Goal: Task Accomplishment & Management: Manage account settings

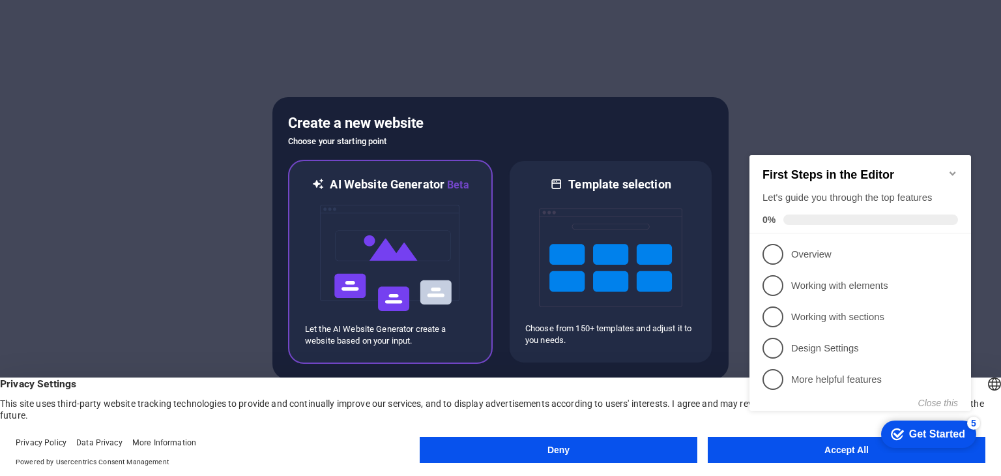
click at [393, 196] on img at bounding box center [390, 258] width 143 height 130
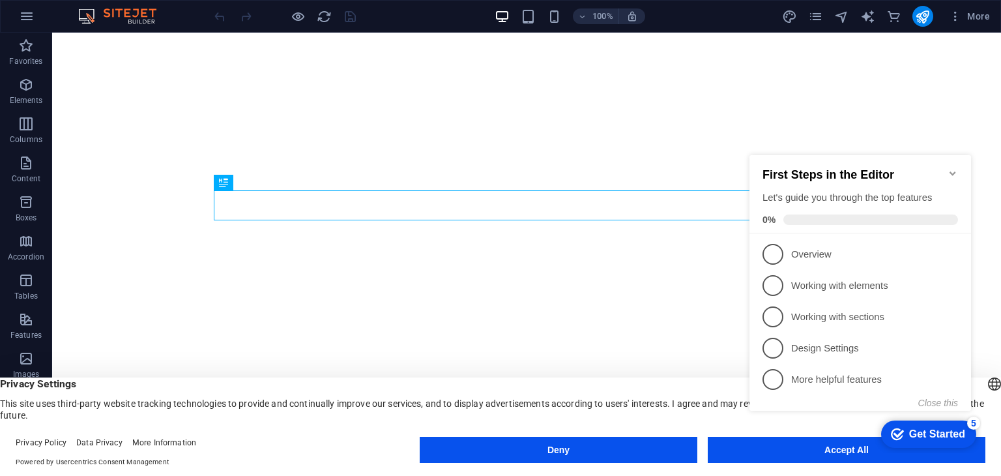
click at [950, 171] on icon "Minimize checklist" at bounding box center [952, 173] width 10 height 10
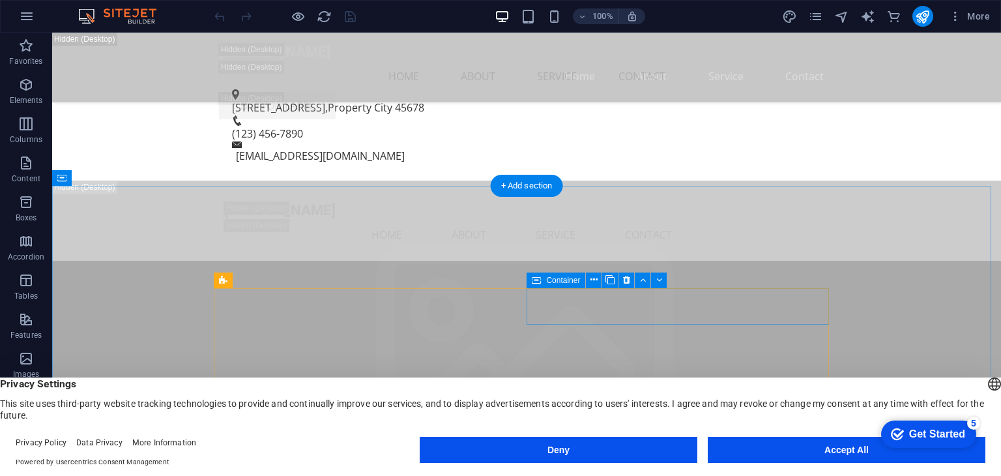
scroll to position [3323, 0]
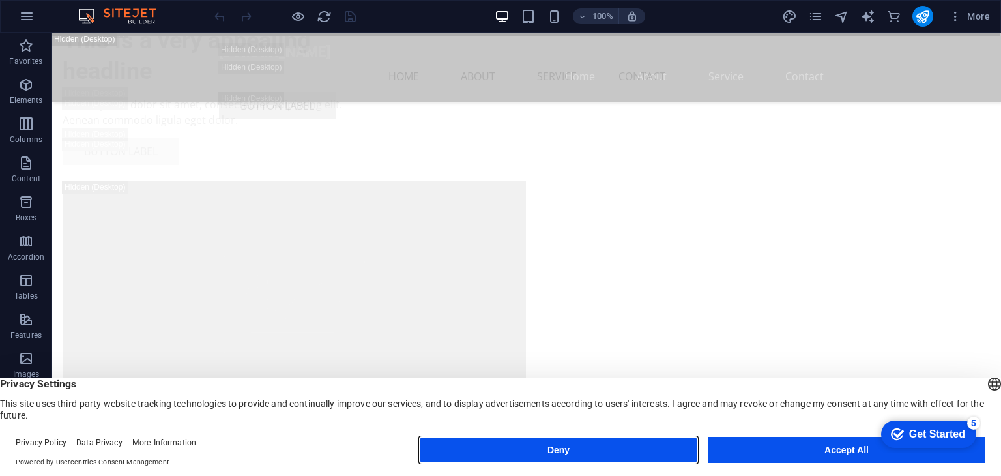
drag, startPoint x: 607, startPoint y: 445, endPoint x: 553, endPoint y: 412, distance: 62.6
click at [607, 445] on button "Deny" at bounding box center [559, 449] width 278 height 26
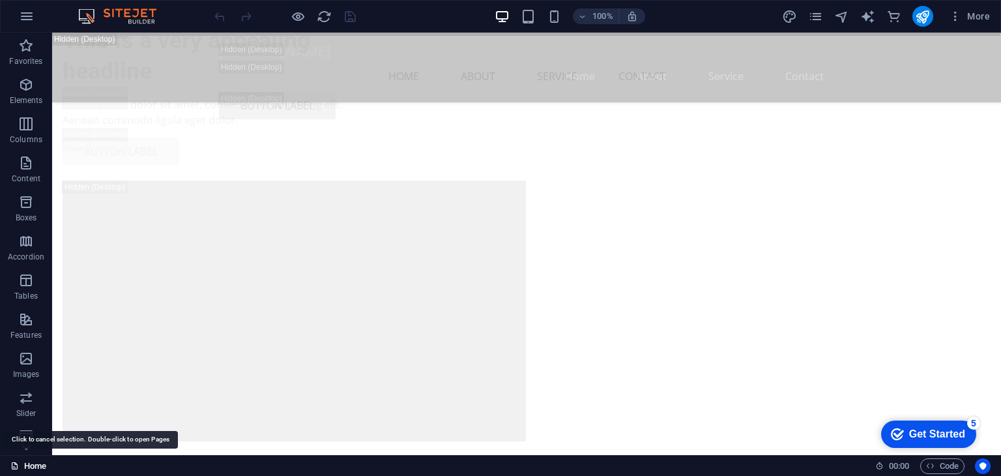
click at [29, 469] on link "Home" at bounding box center [28, 466] width 36 height 16
click at [940, 435] on div "Get Started" at bounding box center [937, 434] width 56 height 12
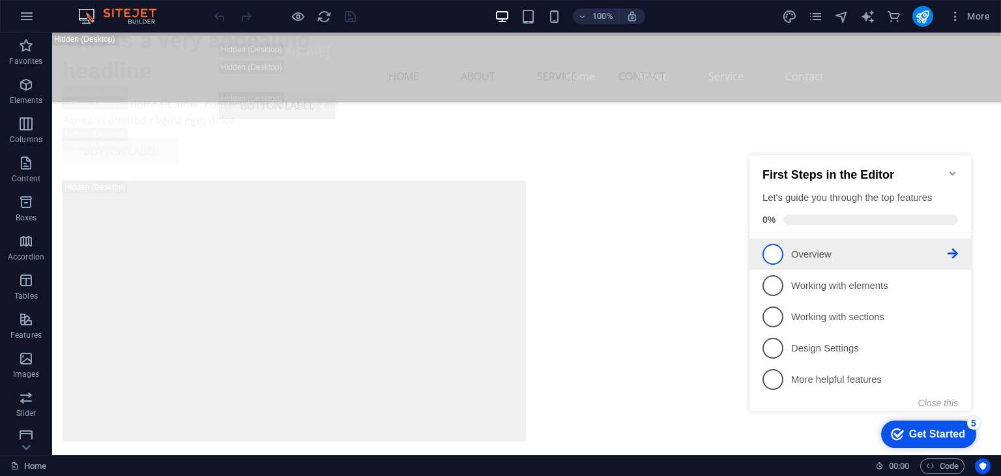
click at [820, 251] on p "Overview - incomplete" at bounding box center [869, 255] width 156 height 14
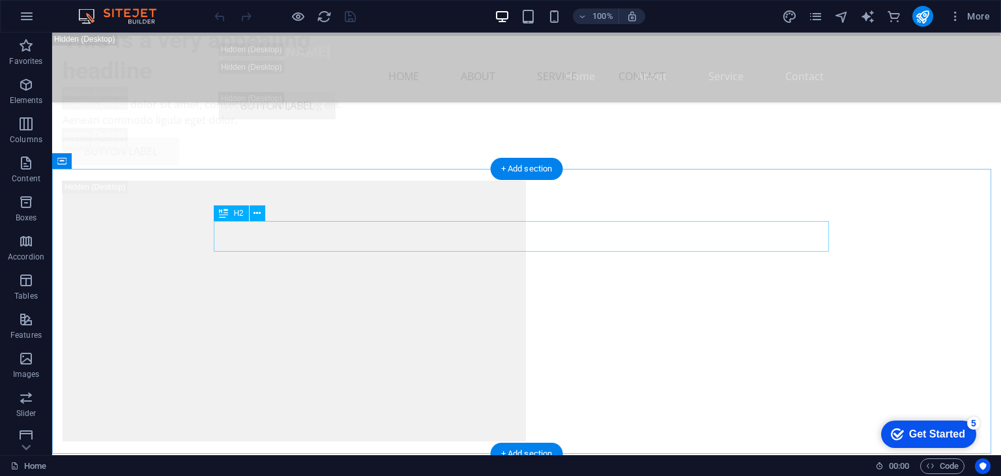
scroll to position [0, 0]
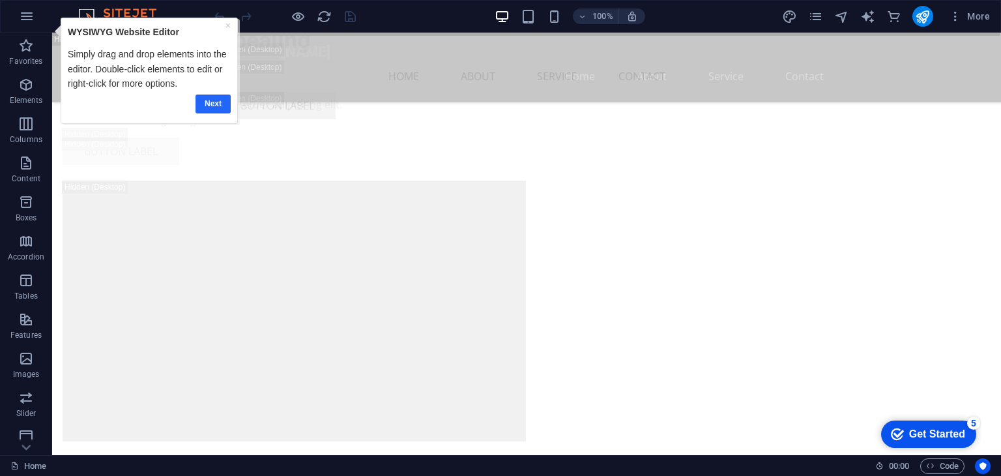
click at [215, 107] on link "Next" at bounding box center [212, 103] width 35 height 19
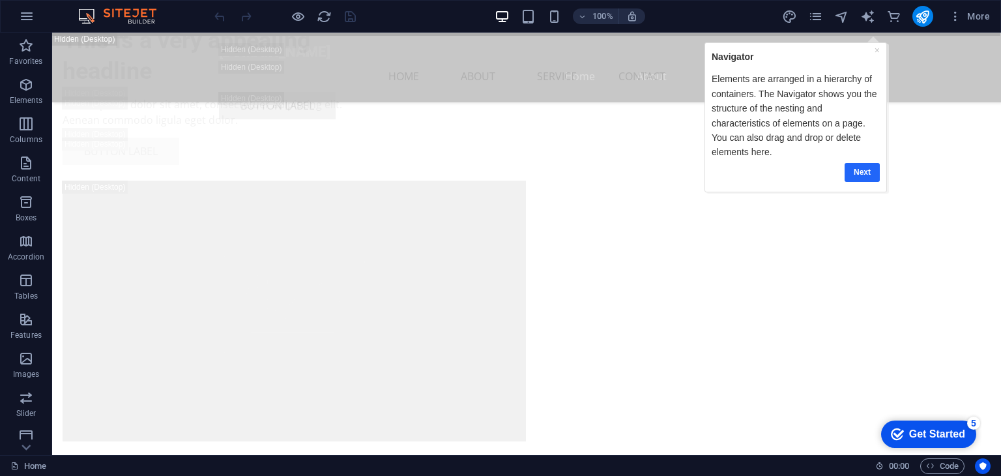
click at [868, 172] on link "Next" at bounding box center [861, 171] width 35 height 19
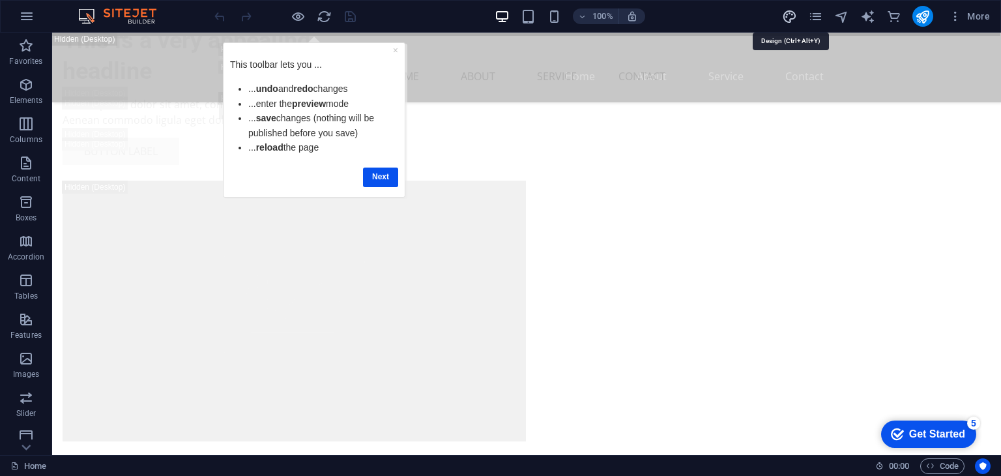
click at [792, 19] on icon "design" at bounding box center [789, 16] width 15 height 15
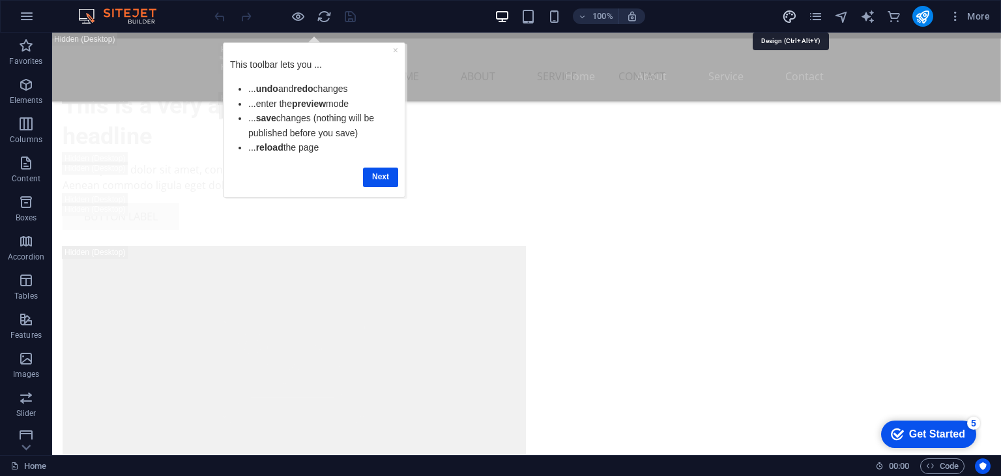
select select "px"
select select "200"
select select "px"
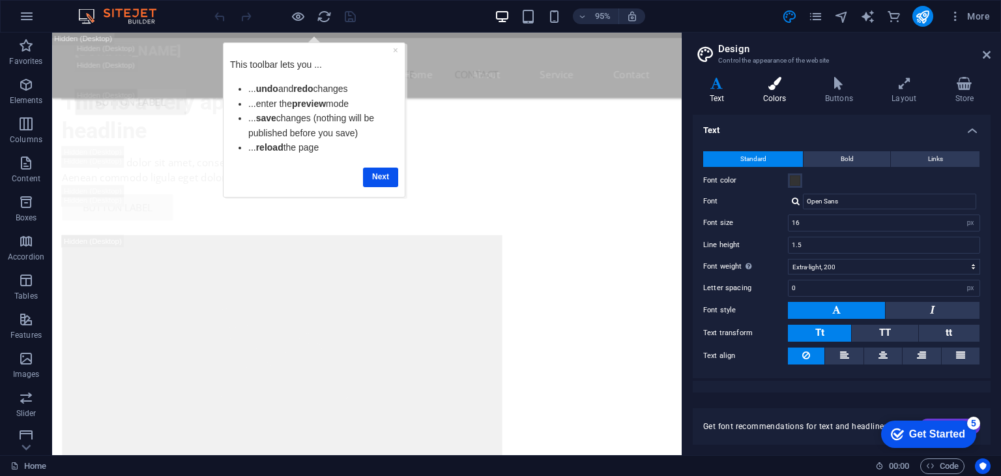
scroll to position [3383, 0]
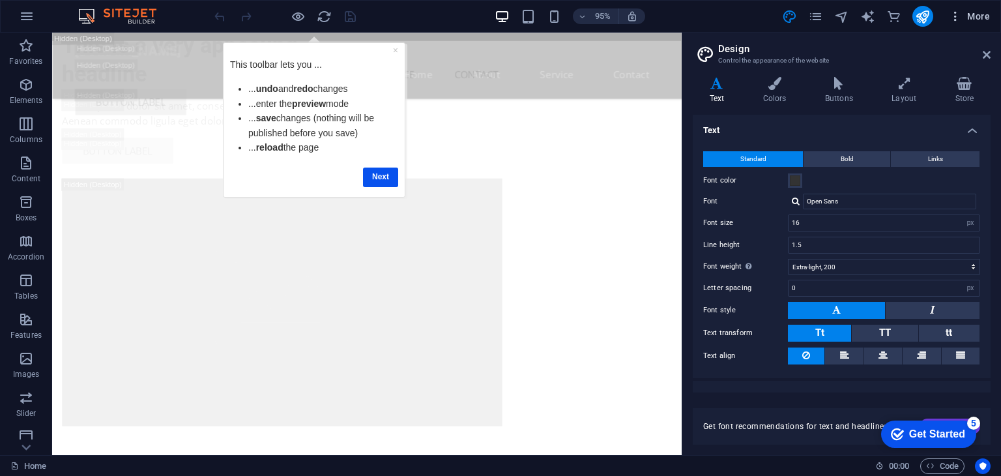
click at [979, 17] on span "More" at bounding box center [969, 16] width 41 height 13
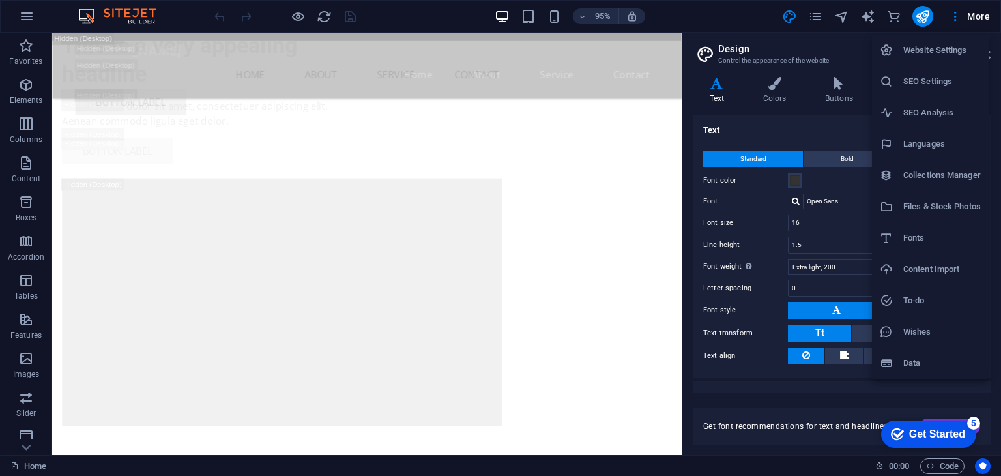
click at [18, 10] on div at bounding box center [500, 238] width 1001 height 476
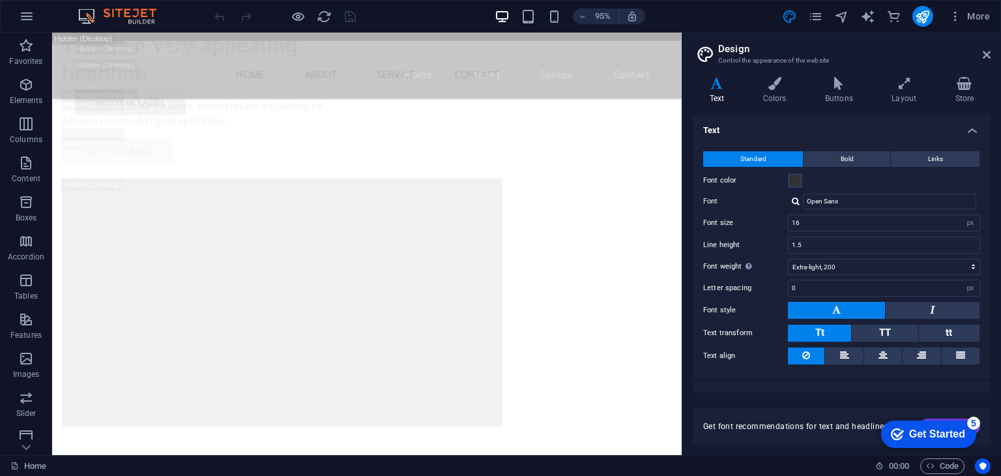
click at [23, 13] on icon "button" at bounding box center [27, 16] width 16 height 16
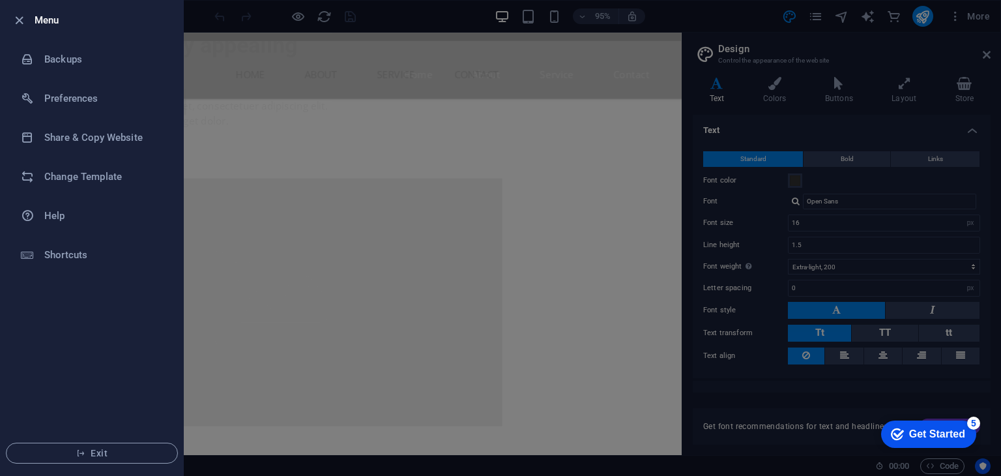
click at [813, 440] on div at bounding box center [500, 238] width 1001 height 476
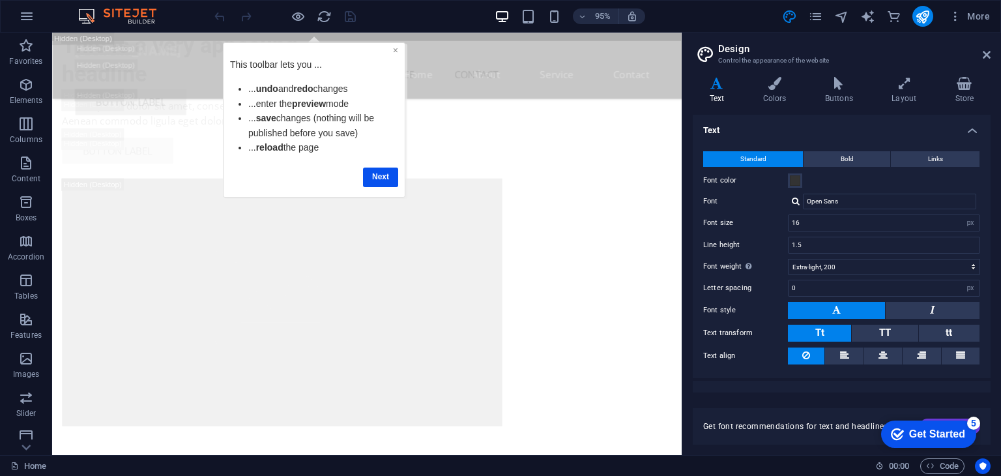
click at [396, 51] on link "×" at bounding box center [395, 49] width 5 height 10
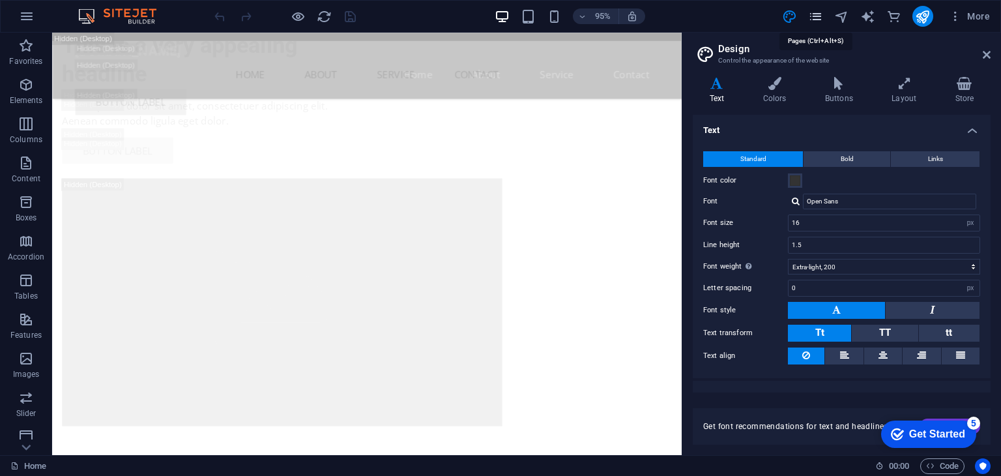
click at [818, 14] on icon "pages" at bounding box center [815, 16] width 15 height 15
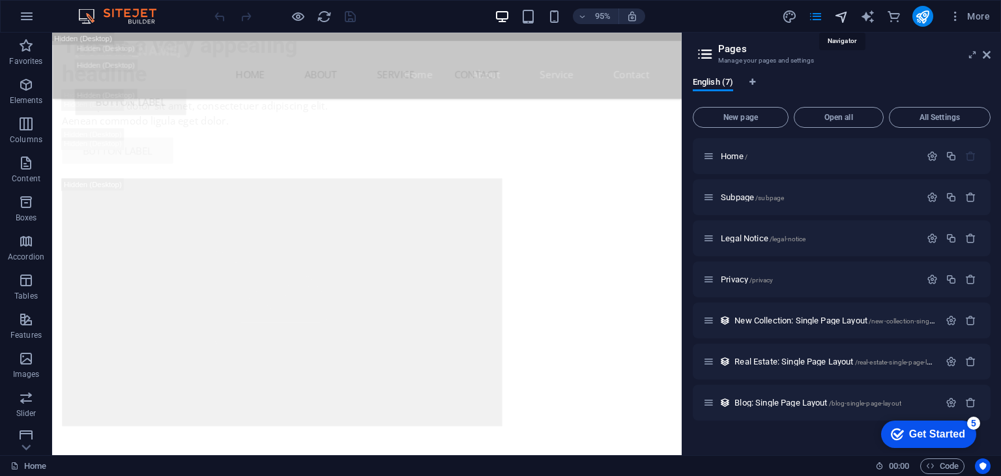
click at [837, 16] on icon "navigator" at bounding box center [841, 16] width 15 height 15
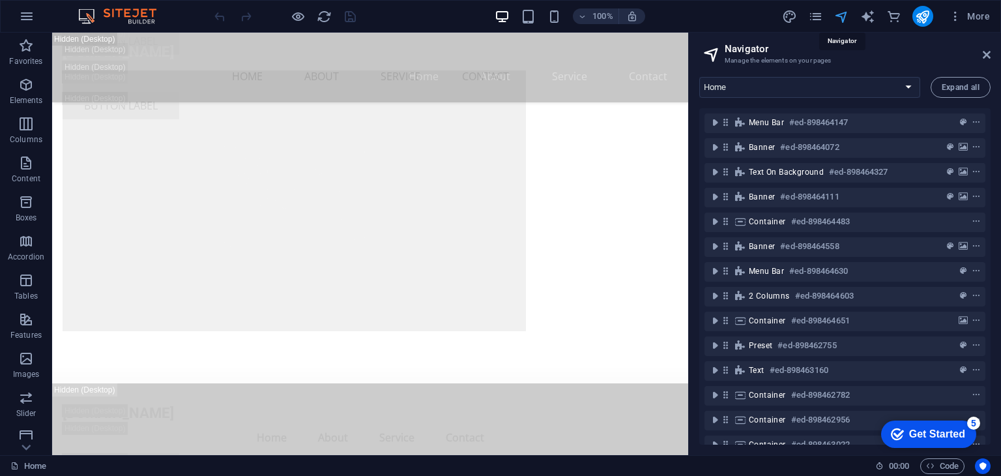
scroll to position [3323, 0]
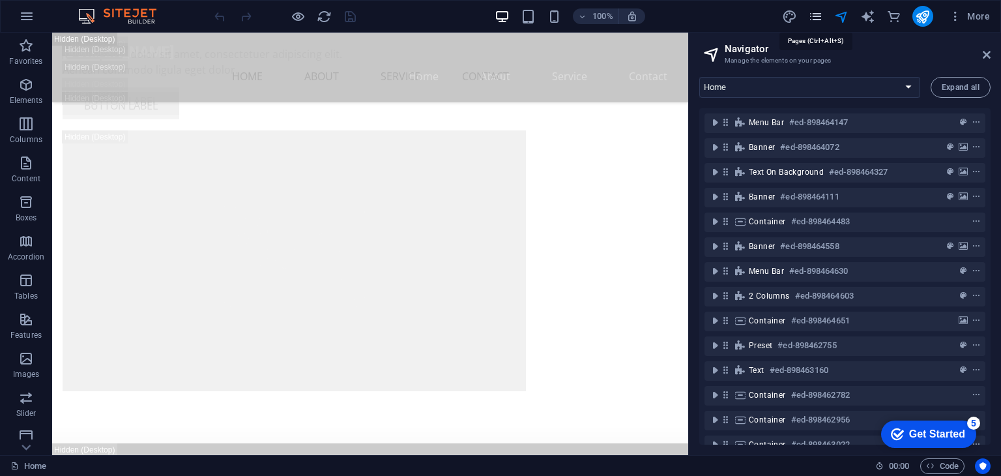
click at [818, 16] on icon "pages" at bounding box center [815, 16] width 15 height 15
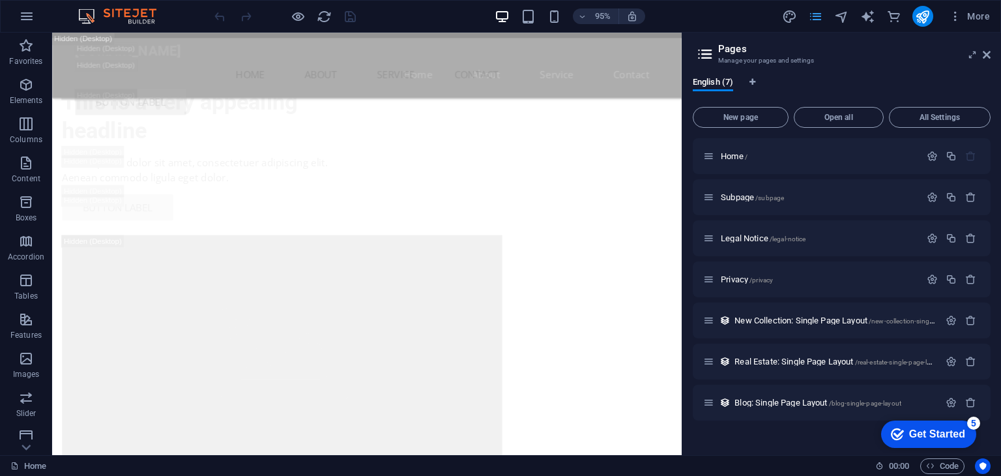
scroll to position [3383, 0]
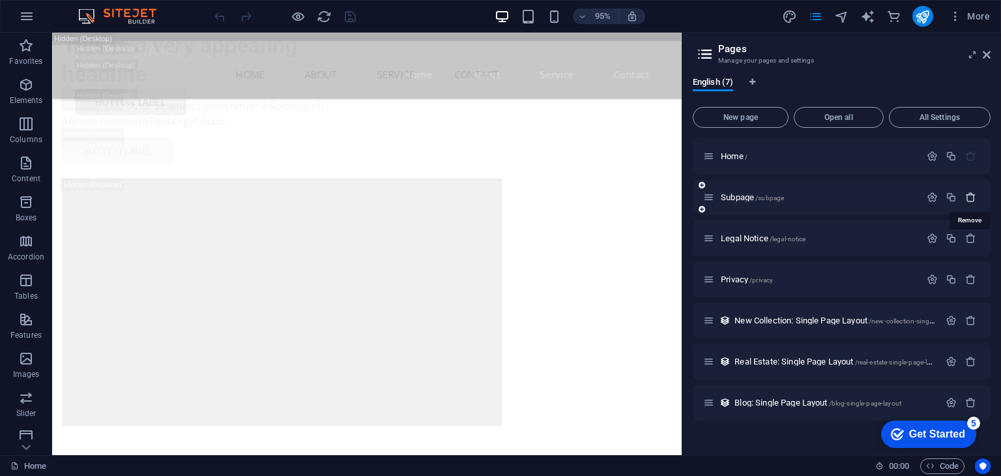
click at [971, 198] on icon "button" at bounding box center [970, 197] width 11 height 11
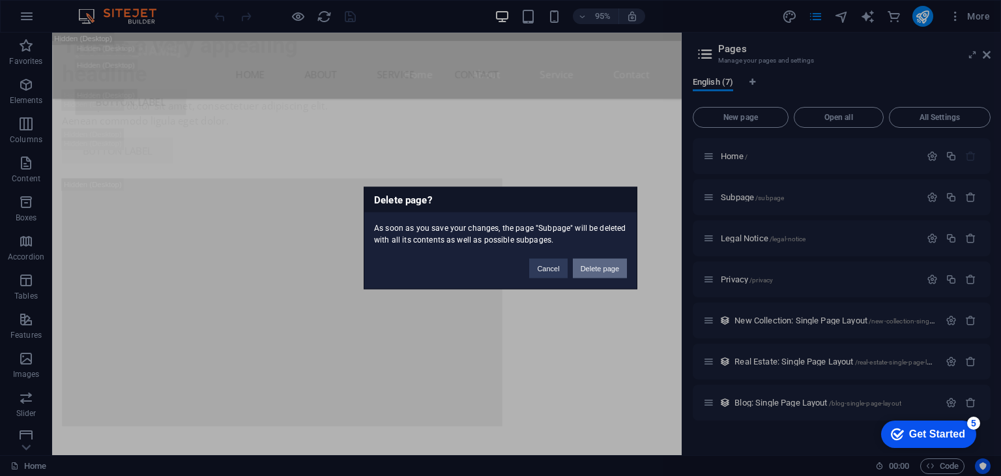
click at [609, 267] on button "Delete page" at bounding box center [600, 269] width 54 height 20
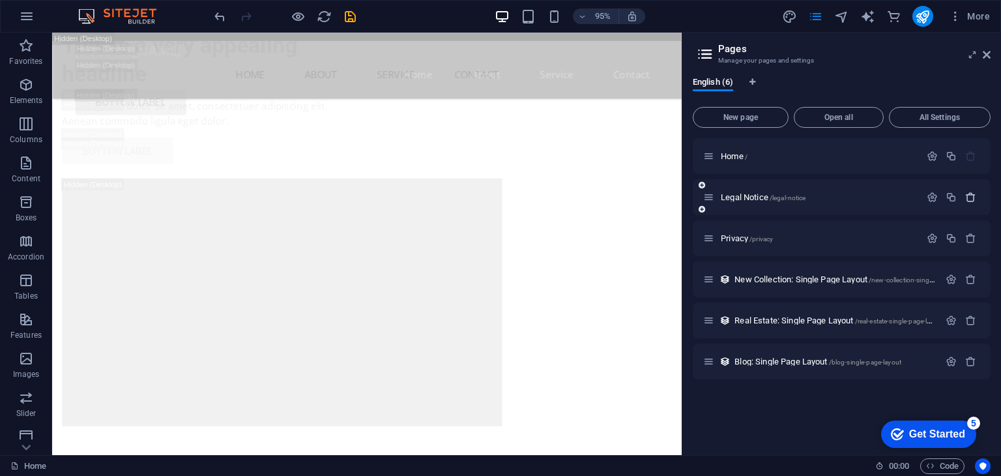
click at [965, 199] on icon "button" at bounding box center [970, 197] width 11 height 11
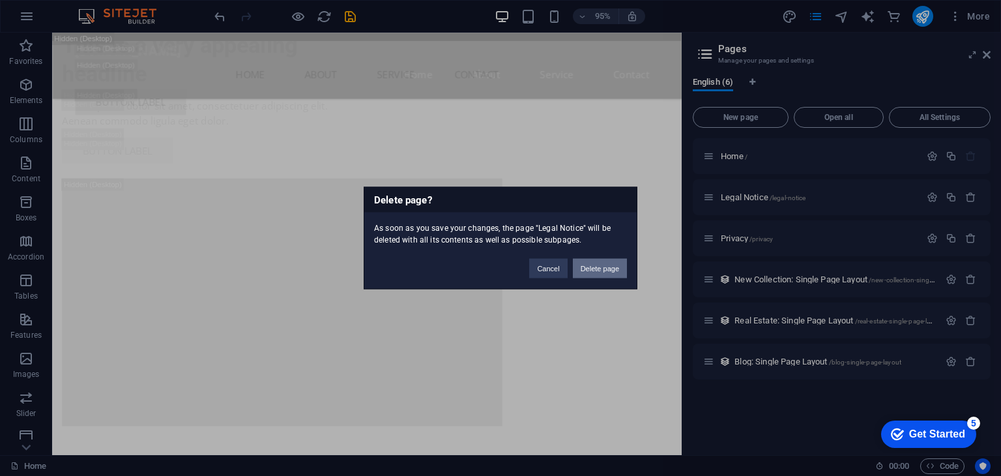
drag, startPoint x: 611, startPoint y: 265, endPoint x: 969, endPoint y: 197, distance: 363.9
click at [611, 265] on button "Delete page" at bounding box center [600, 269] width 54 height 20
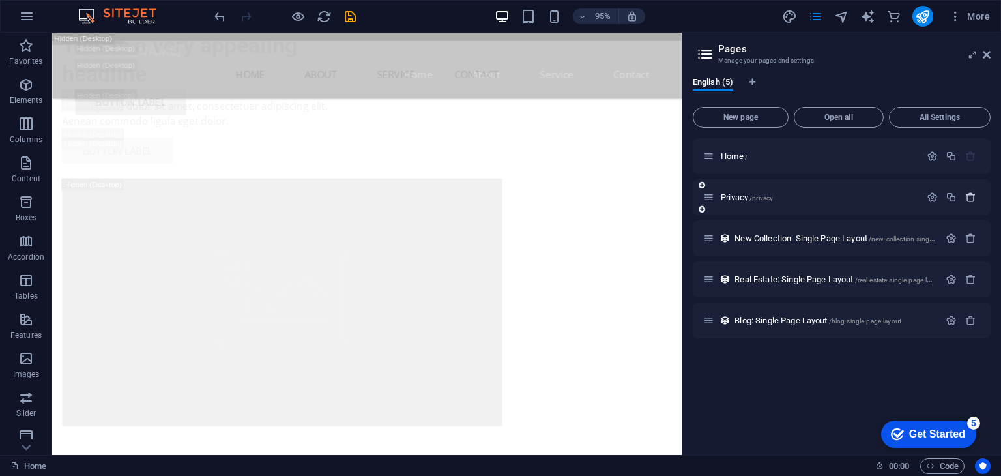
click at [974, 196] on icon "button" at bounding box center [970, 197] width 11 height 11
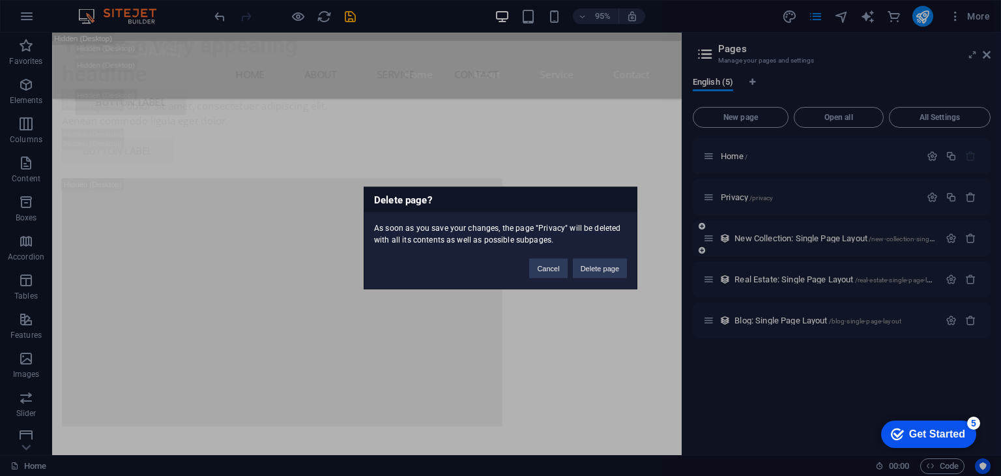
drag, startPoint x: 603, startPoint y: 268, endPoint x: 926, endPoint y: 203, distance: 329.6
click at [604, 268] on button "Delete page" at bounding box center [600, 269] width 54 height 20
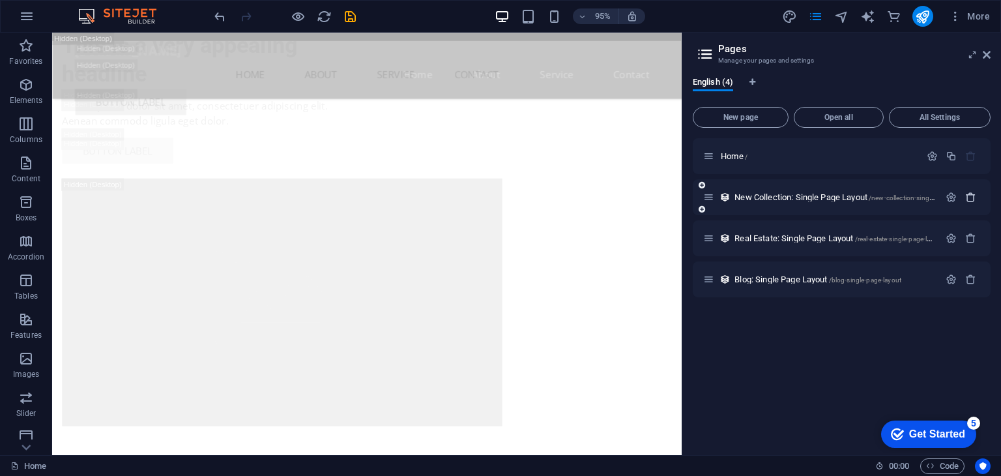
click at [969, 199] on icon "button" at bounding box center [970, 197] width 11 height 11
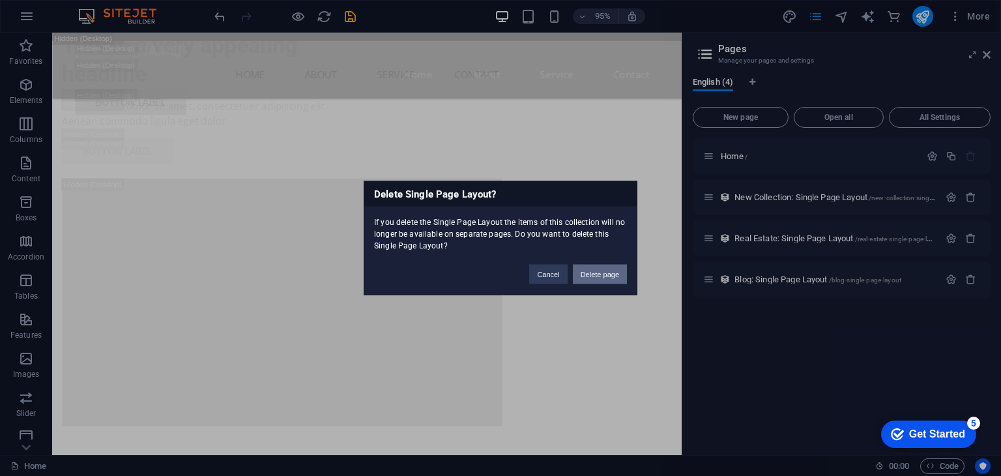
click at [601, 268] on button "Delete page" at bounding box center [600, 275] width 54 height 20
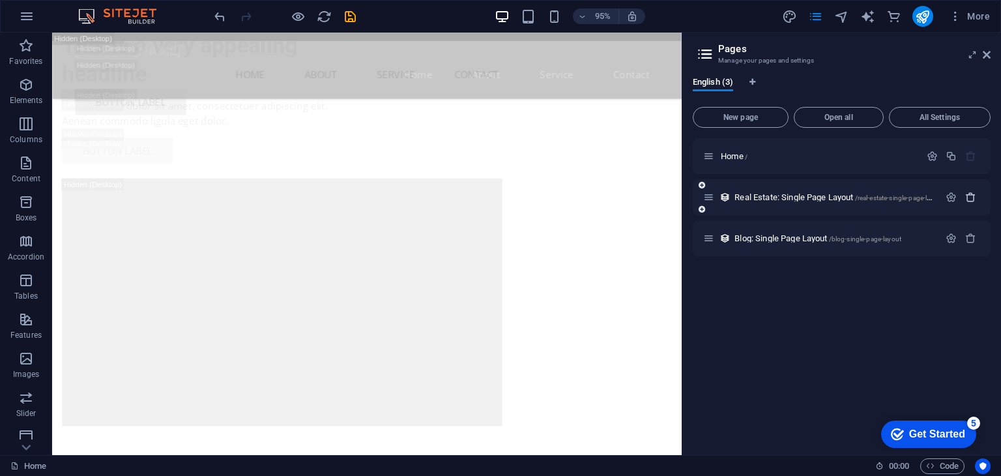
click at [974, 201] on icon "button" at bounding box center [970, 197] width 11 height 11
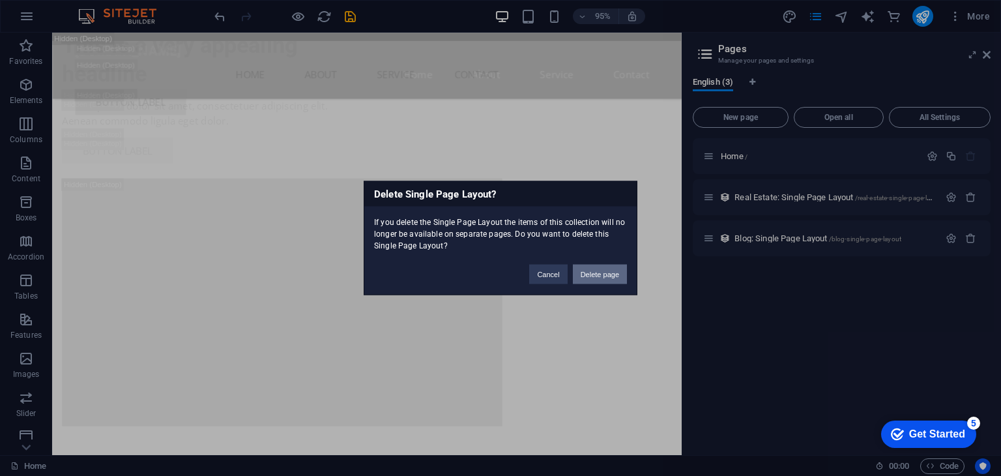
click at [608, 268] on button "Delete page" at bounding box center [600, 275] width 54 height 20
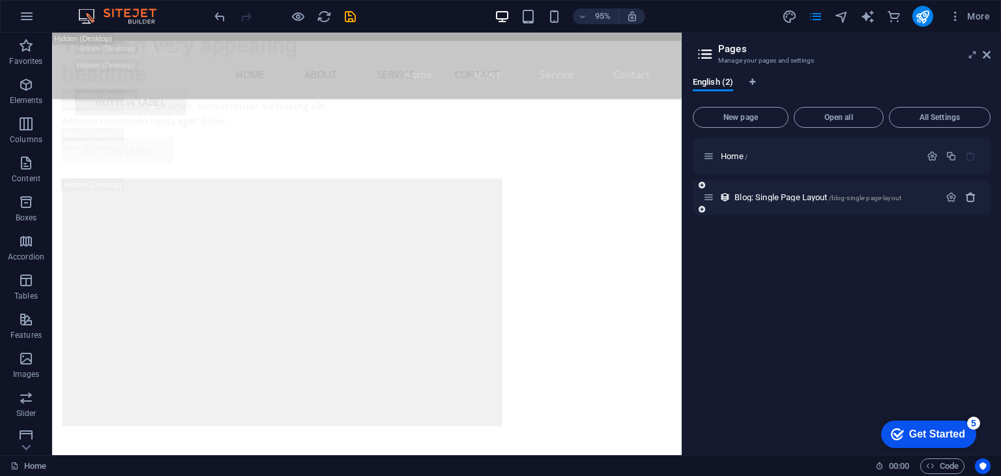
click at [968, 195] on icon "button" at bounding box center [970, 197] width 11 height 11
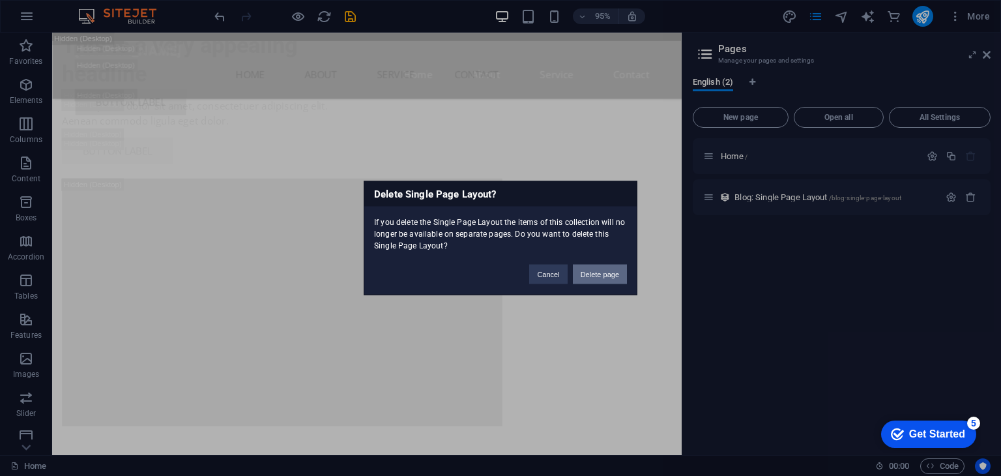
click at [599, 272] on button "Delete page" at bounding box center [600, 275] width 54 height 20
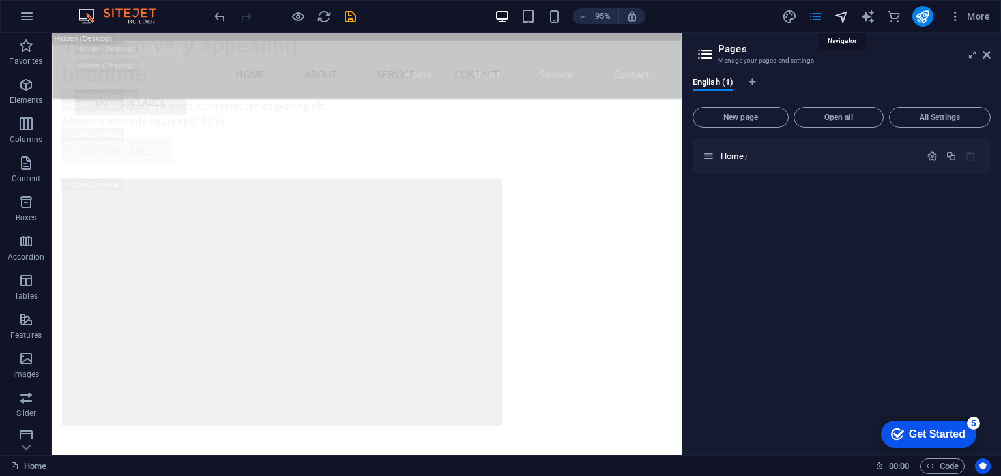
click at [840, 16] on icon "navigator" at bounding box center [841, 16] width 15 height 15
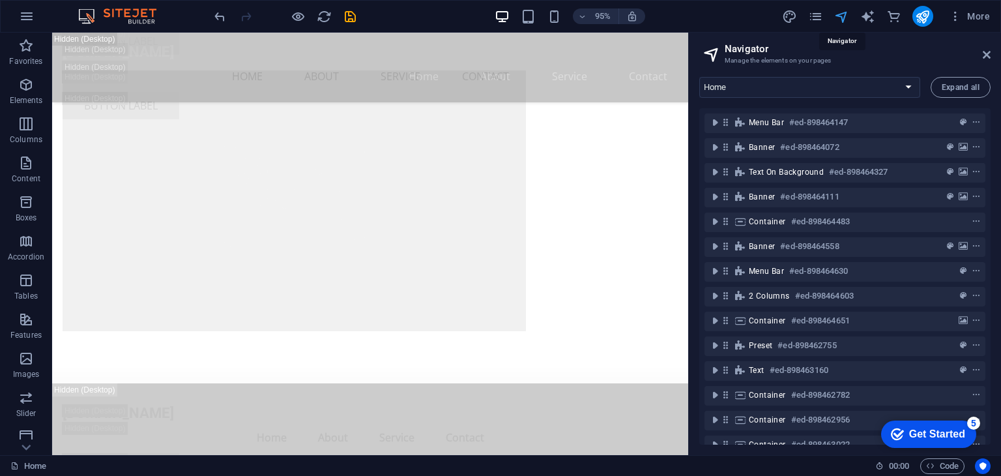
scroll to position [3323, 0]
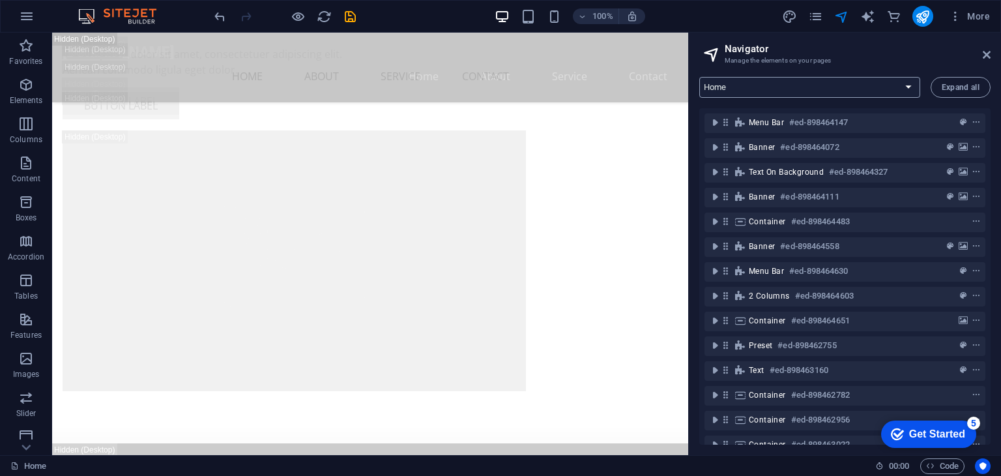
click at [914, 84] on select "Home" at bounding box center [809, 87] width 221 height 21
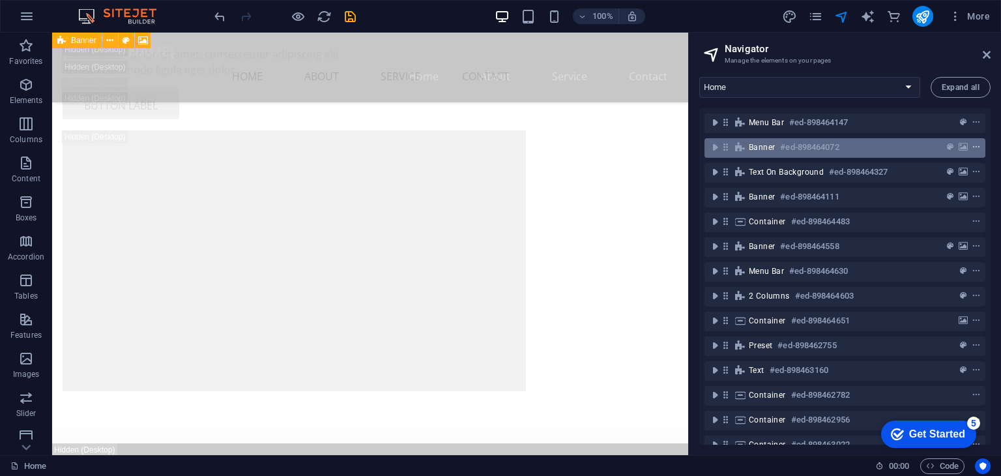
click at [975, 145] on icon "context-menu" at bounding box center [975, 147] width 9 height 9
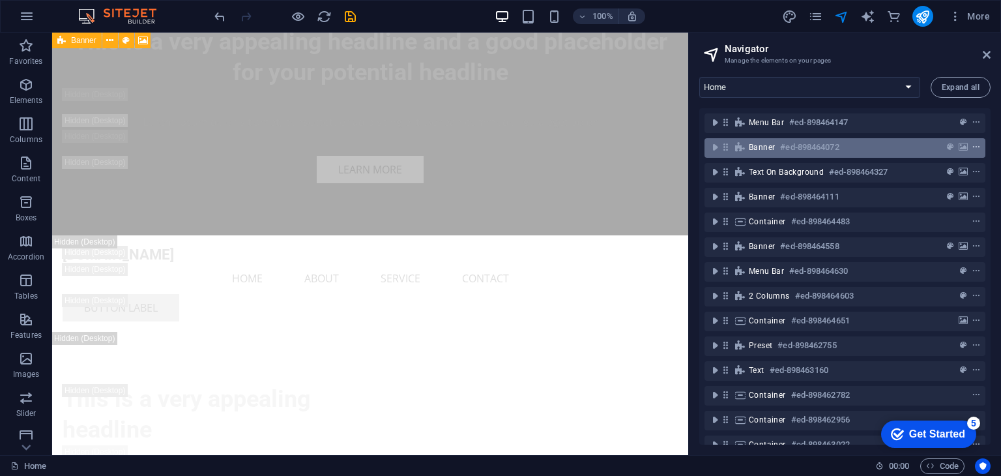
scroll to position [0, 0]
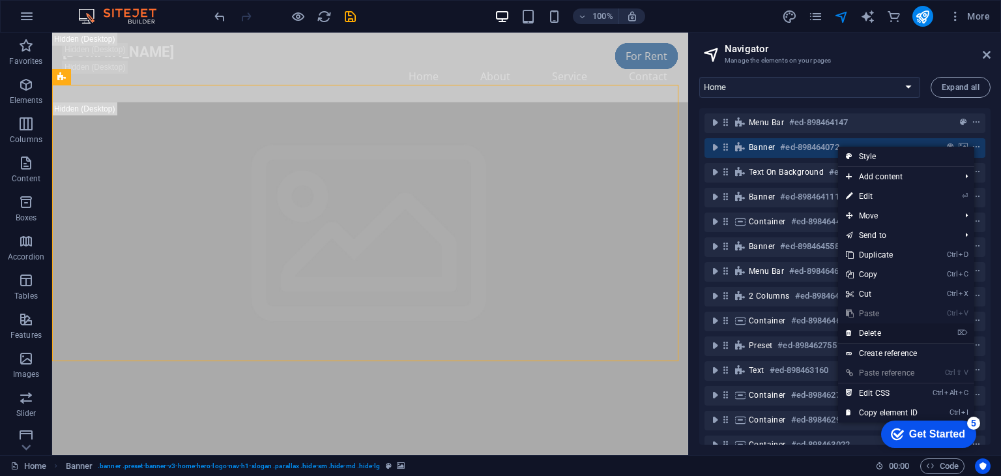
click at [927, 328] on li "⌦ Delete" at bounding box center [906, 333] width 136 height 20
click at [874, 335] on link "⌦ Delete" at bounding box center [881, 333] width 87 height 20
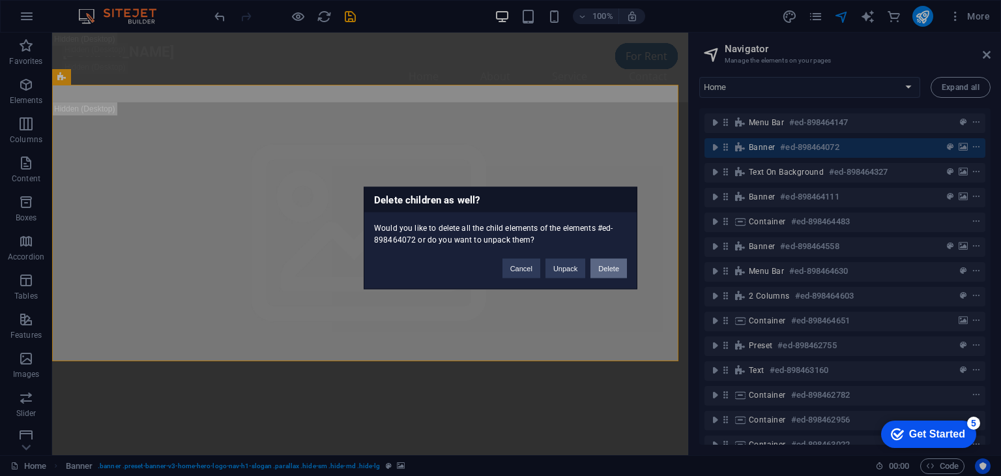
click at [608, 266] on button "Delete" at bounding box center [608, 269] width 36 height 20
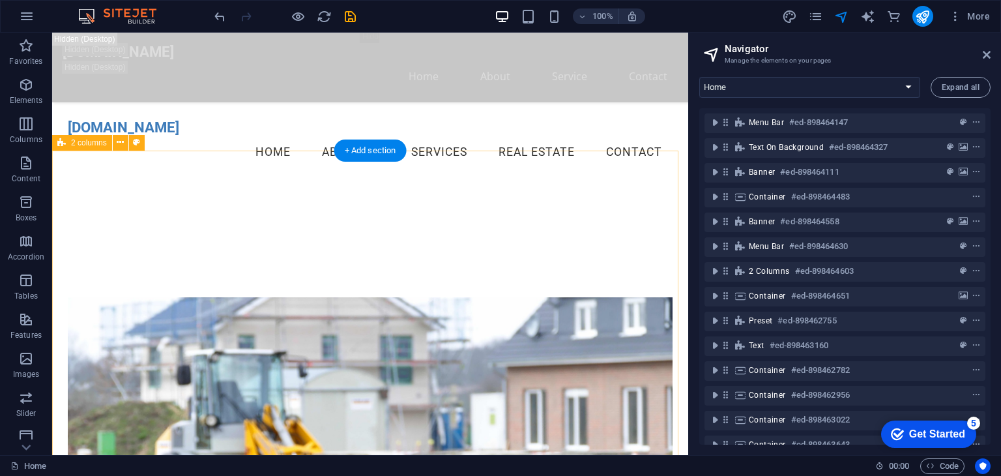
scroll to position [1889, 0]
